Goal: Information Seeking & Learning: Find specific fact

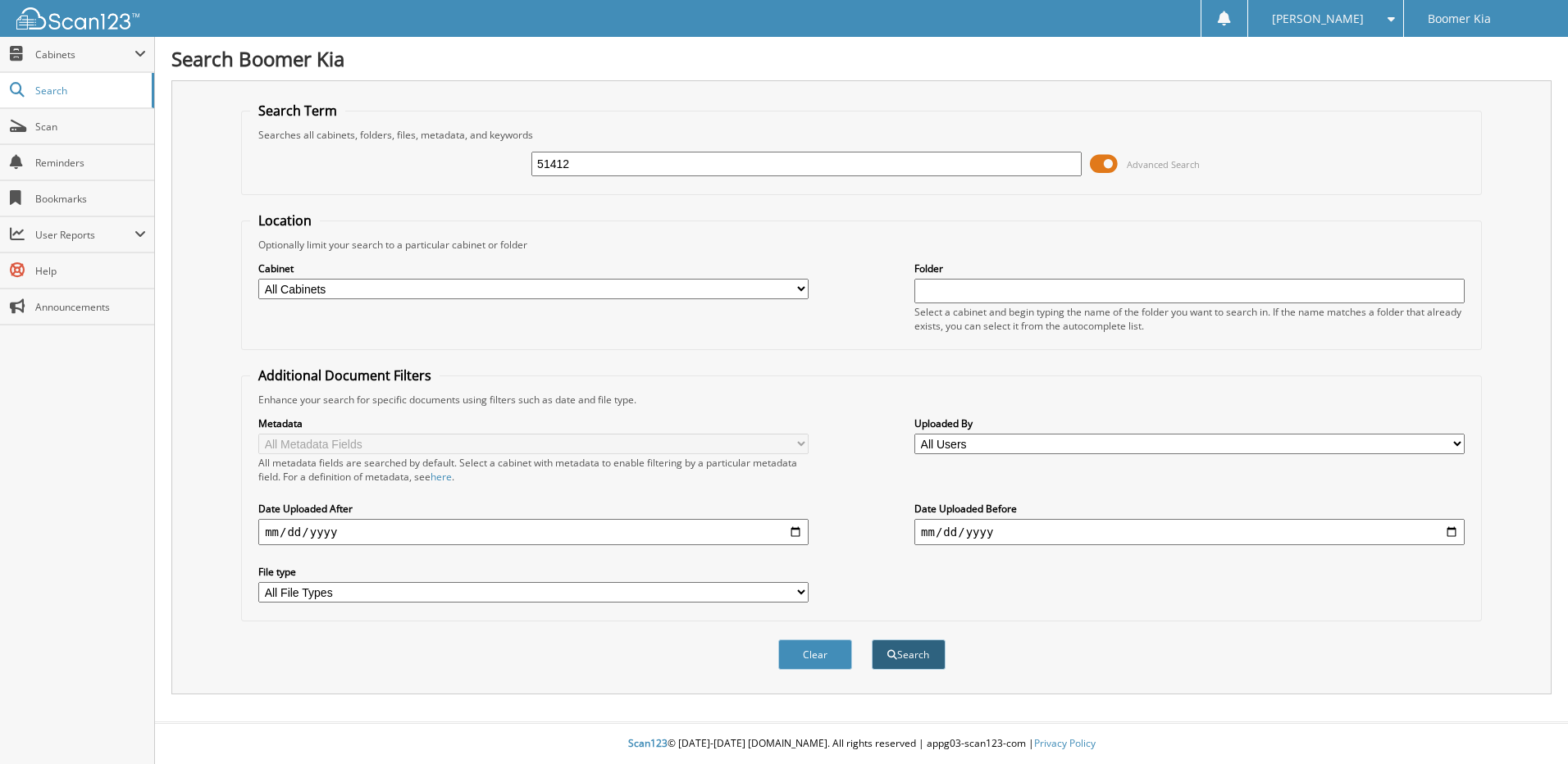
type input "51412"
click at [902, 658] on button "Search" at bounding box center [909, 654] width 74 height 30
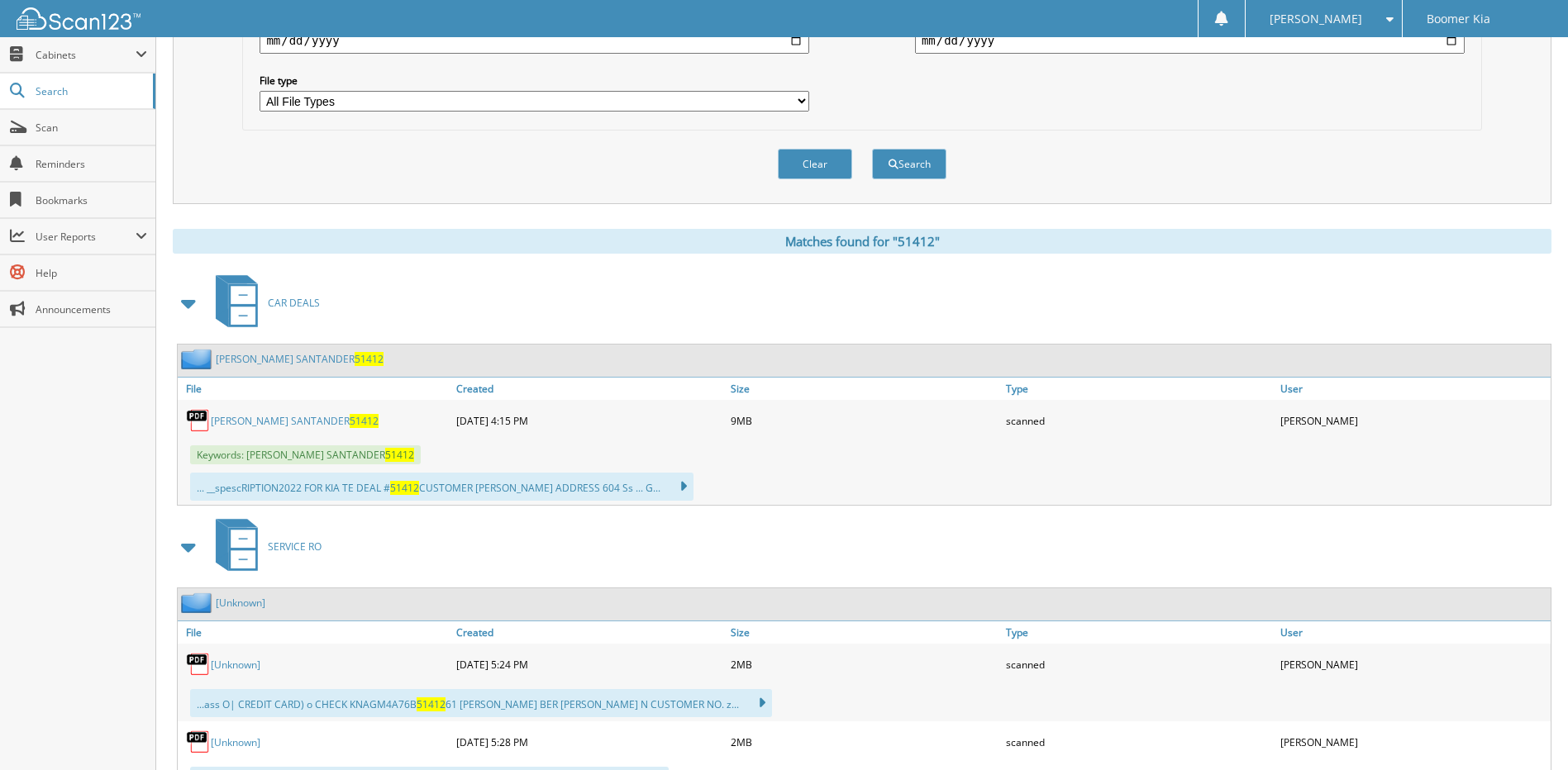
click at [250, 424] on link "JONES SANTANDER 51412" at bounding box center [294, 421] width 168 height 14
